Goal: Task Accomplishment & Management: Complete application form

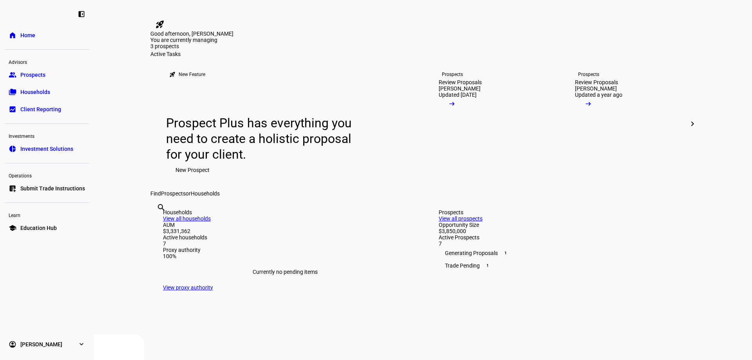
click at [38, 78] on span "Prospects" at bounding box center [32, 75] width 25 height 8
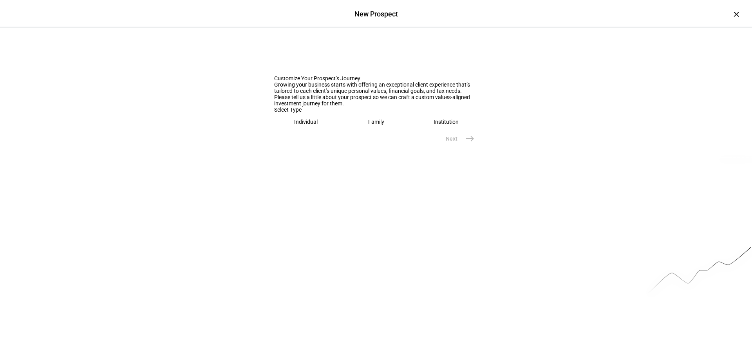
click at [300, 125] on div "Individual" at bounding box center [305, 122] width 23 height 6
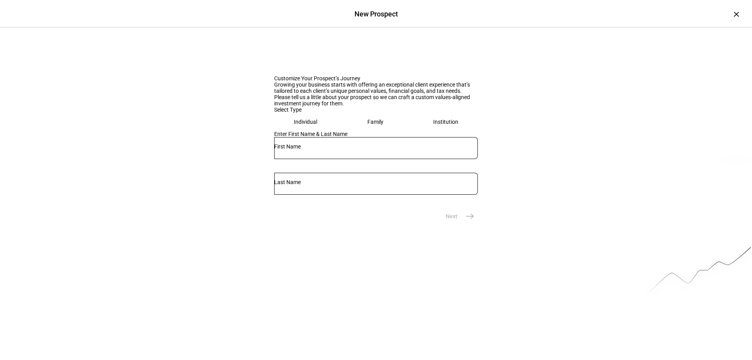
click at [316, 159] on div at bounding box center [376, 148] width 204 height 22
click at [318, 150] on input "text" at bounding box center [376, 146] width 204 height 6
type input "B"
type input "[PERSON_NAME]"
type input "H"
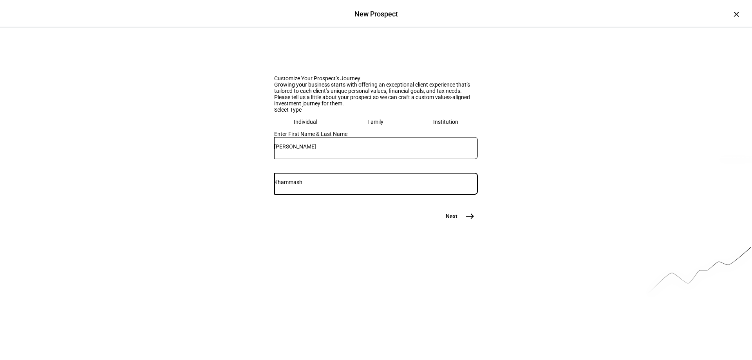
type input "Khammash"
click at [456, 224] on button "Next east" at bounding box center [457, 216] width 42 height 16
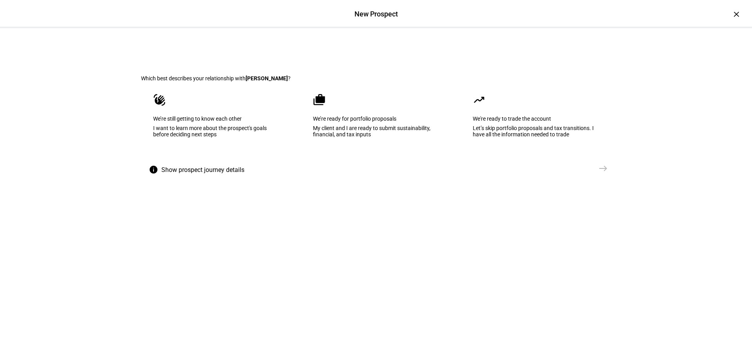
click at [245, 133] on eth-mega-radio-button "waving_hand We’re still getting to know each other I want to learn more about t…" at bounding box center [216, 120] width 150 height 79
click at [570, 172] on span "Send VME" at bounding box center [577, 168] width 25 height 8
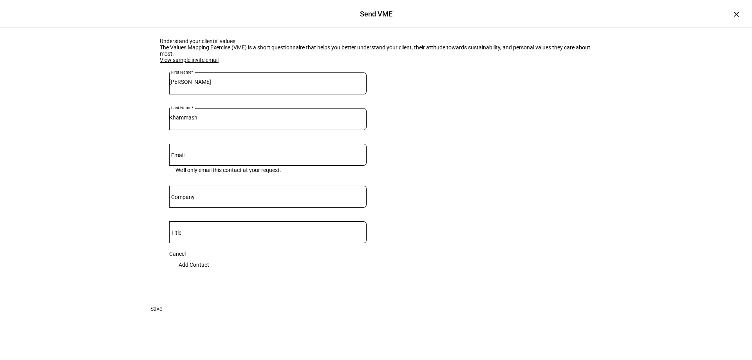
scroll to position [56, 0]
click at [206, 156] on input "Email" at bounding box center [267, 153] width 197 height 6
click at [212, 208] on div at bounding box center [267, 197] width 197 height 22
click at [200, 198] on input "Company" at bounding box center [267, 195] width 197 height 6
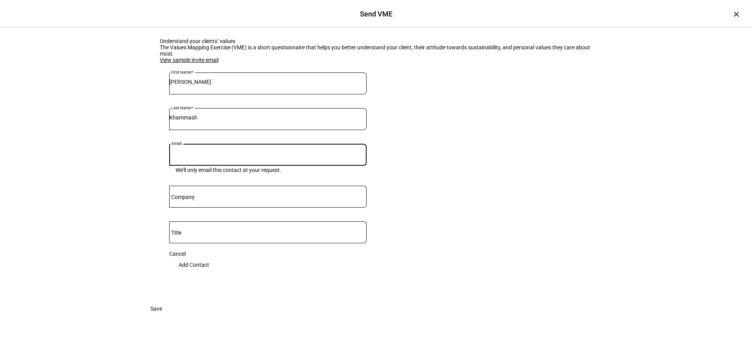
click at [208, 156] on input "Email" at bounding box center [267, 153] width 197 height 6
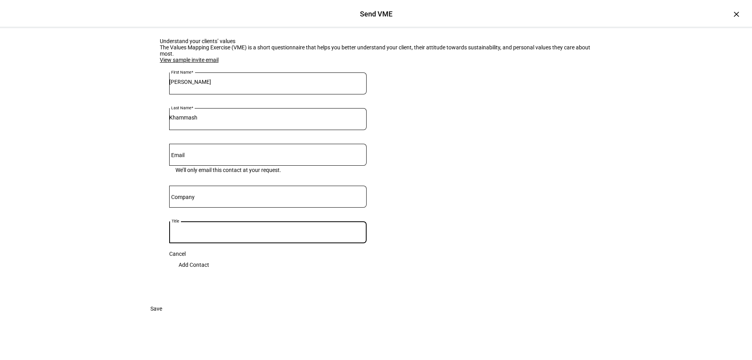
click at [191, 227] on input "Title" at bounding box center [267, 230] width 197 height 6
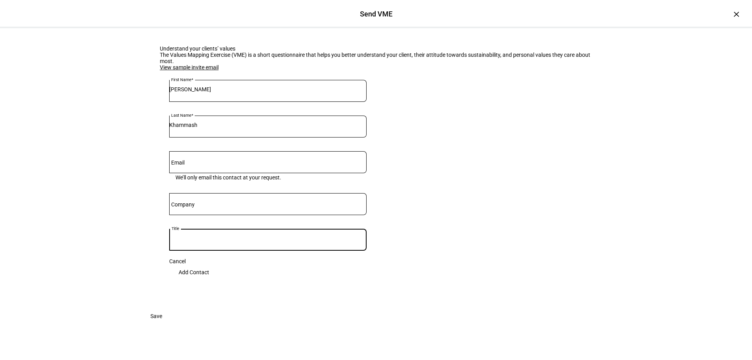
scroll to position [0, 0]
click at [188, 165] on input "Email" at bounding box center [267, 162] width 197 height 6
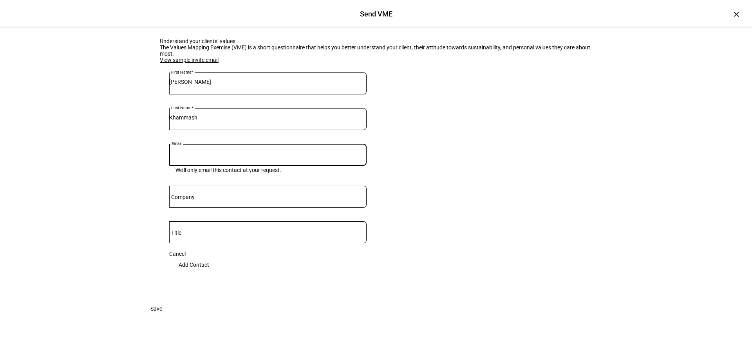
scroll to position [78, 0]
type input "[EMAIL_ADDRESS][DOMAIN_NAME]"
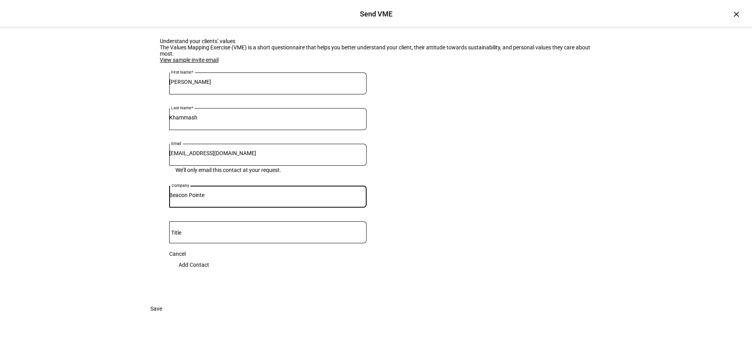
type input "Beacon Pointe"
click at [209, 257] on span "Add Contact" at bounding box center [194, 265] width 31 height 16
click at [200, 227] on input "Title" at bounding box center [267, 230] width 197 height 6
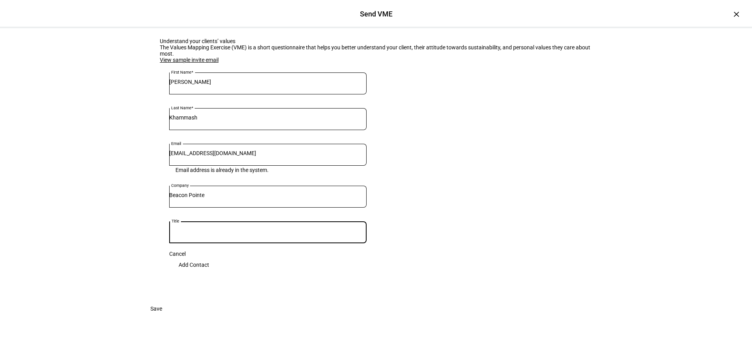
drag, startPoint x: 265, startPoint y: 149, endPoint x: 121, endPoint y: 148, distance: 144.5
click at [121, 148] on div "Understand your clients’ values The Values Mapping Exercise (VME) is a short qu…" at bounding box center [376, 179] width 752 height 321
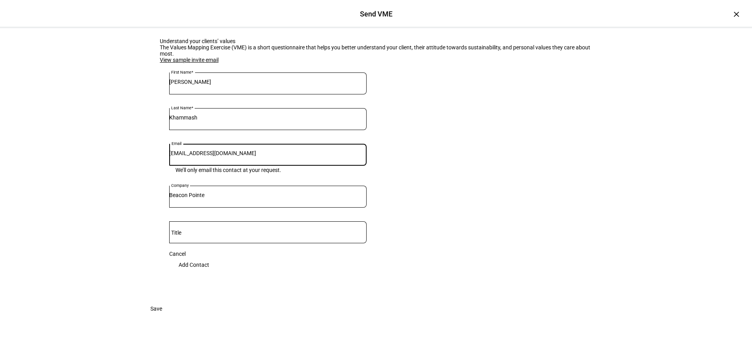
type input "[EMAIL_ADDRESS][DOMAIN_NAME]"
click at [209, 257] on span "Add Contact" at bounding box center [194, 265] width 31 height 16
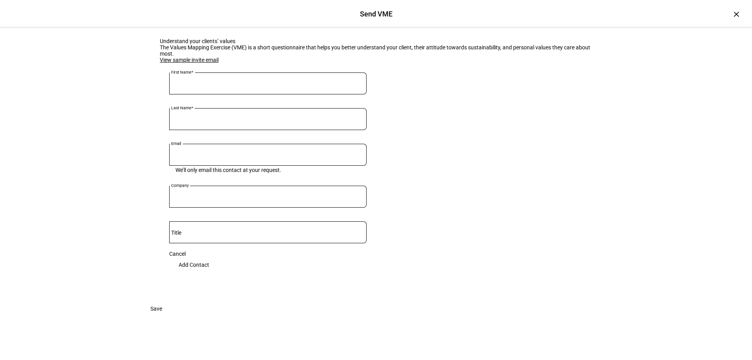
scroll to position [50, 0]
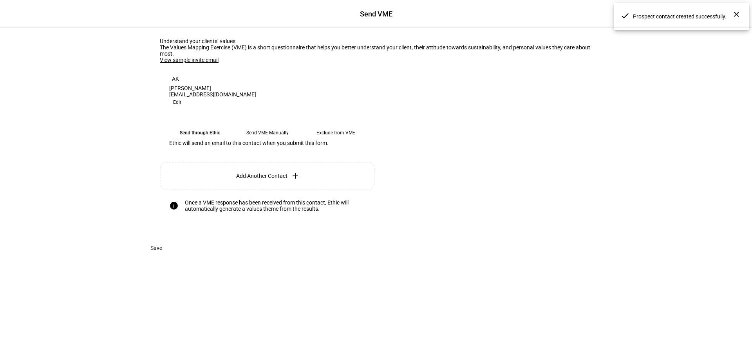
click at [162, 256] on span "Save" at bounding box center [156, 248] width 12 height 16
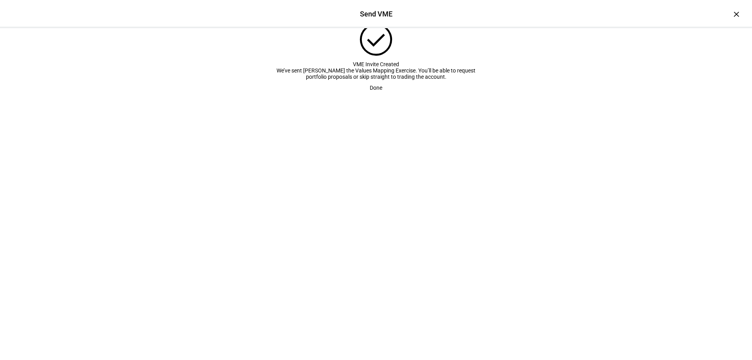
scroll to position [9, 0]
click at [379, 96] on span "Done" at bounding box center [376, 88] width 13 height 16
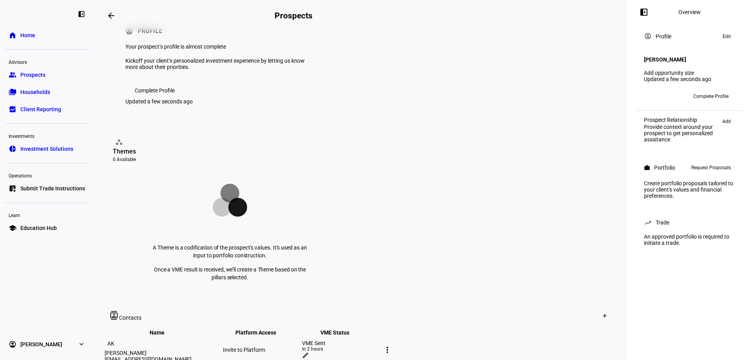
scroll to position [39, 0]
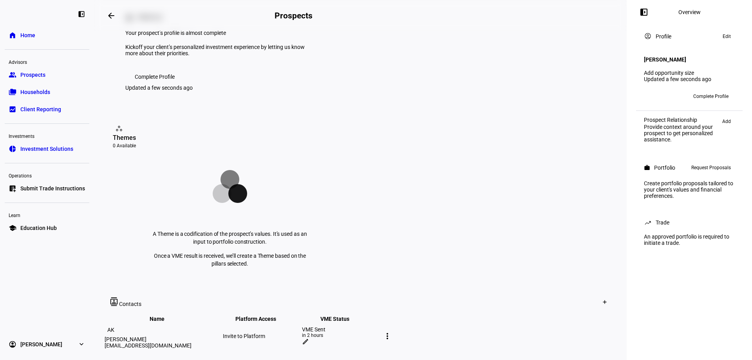
click at [30, 73] on span "Prospects" at bounding box center [32, 75] width 25 height 8
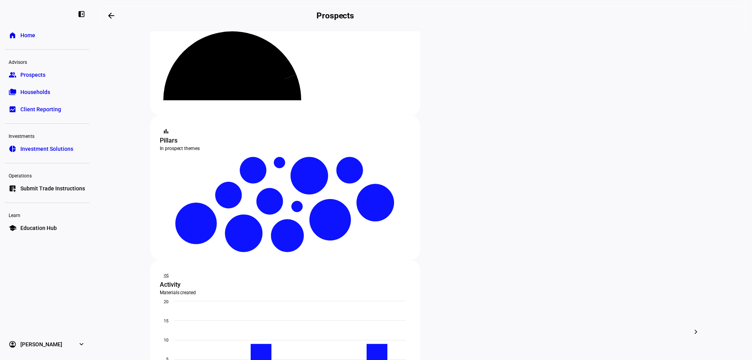
scroll to position [157, 0]
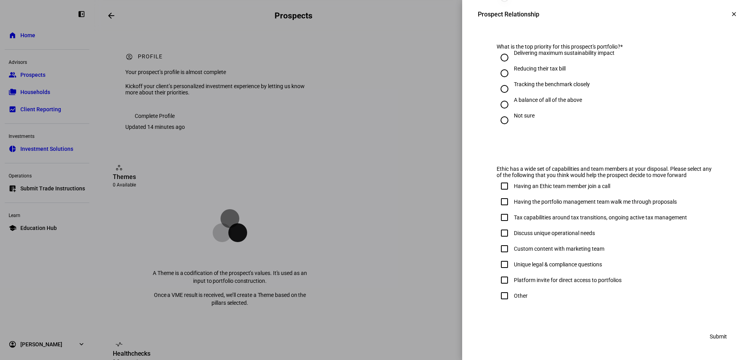
scroll to position [393, 0]
click at [730, 12] on mat-icon "clear" at bounding box center [733, 14] width 7 height 7
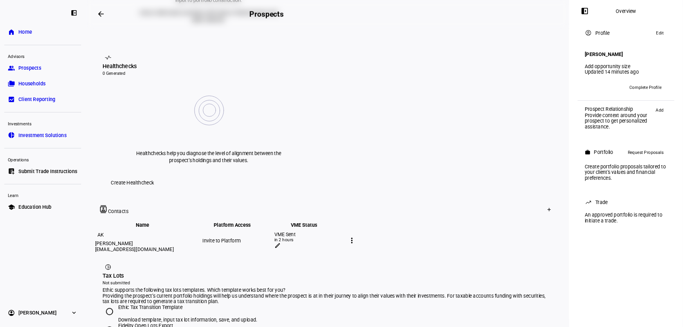
scroll to position [352, 0]
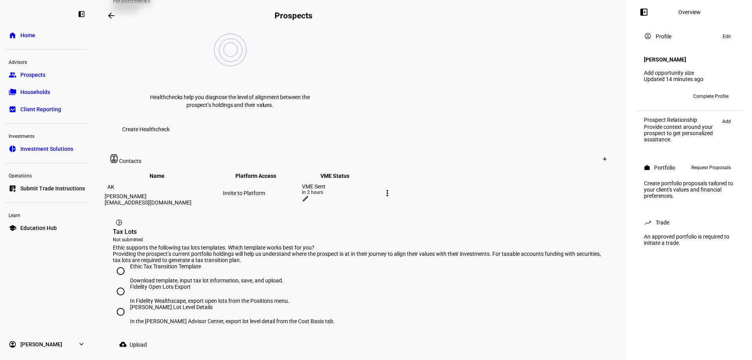
click at [309, 195] on mat-icon "edit" at bounding box center [305, 198] width 7 height 7
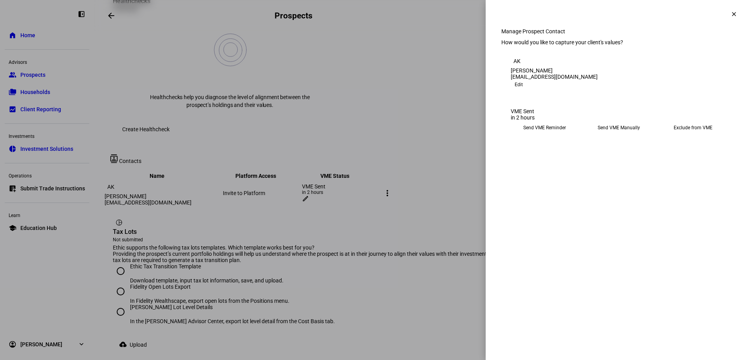
click at [621, 135] on eth-mega-radio-button "Send VME Manually" at bounding box center [619, 128] width 68 height 14
click at [538, 153] on span "Copy Link" at bounding box center [527, 147] width 21 height 13
